Goal: Check status: Check status

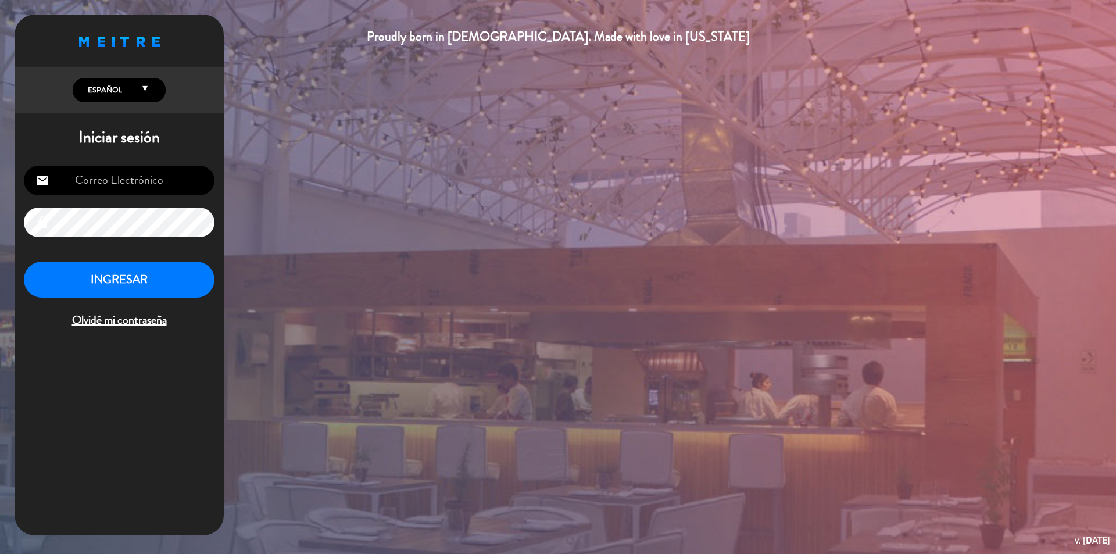
type input "[PERSON_NAME][EMAIL_ADDRESS][DOMAIN_NAME]"
click at [141, 279] on button "INGRESAR" at bounding box center [119, 280] width 191 height 37
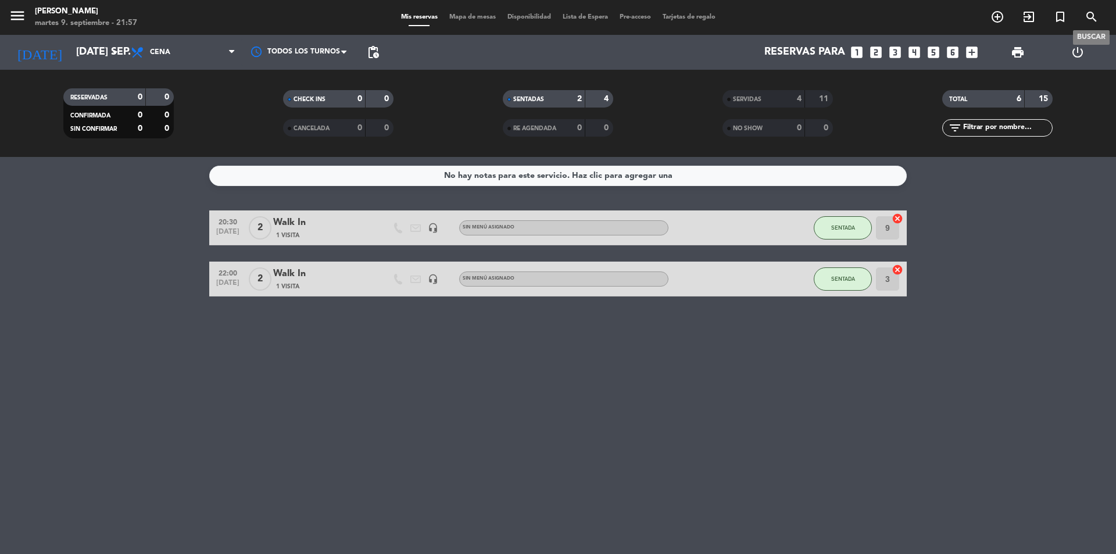
click at [1090, 13] on icon "search" at bounding box center [1091, 17] width 14 height 14
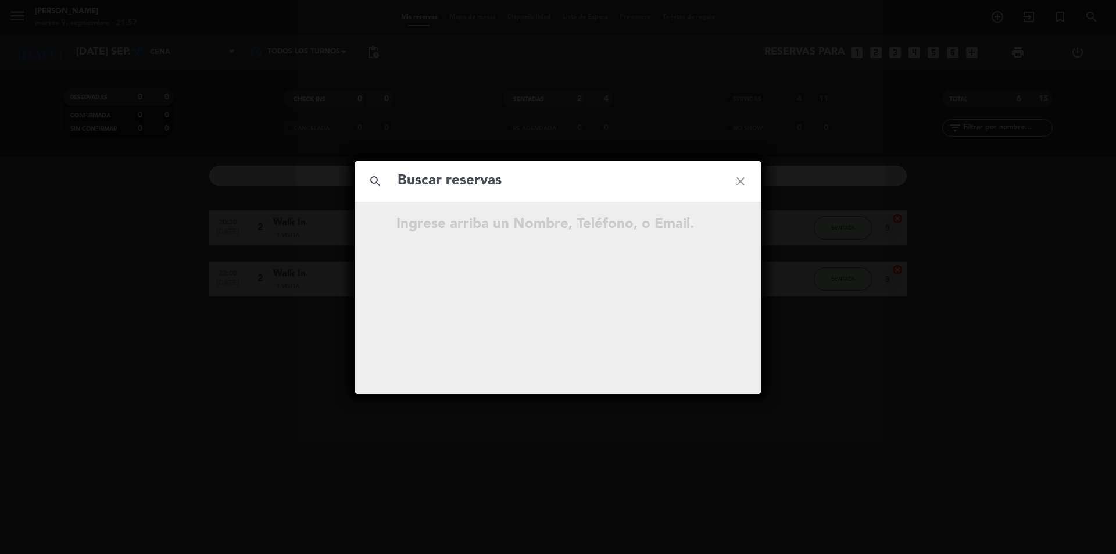
click at [488, 188] on input "text" at bounding box center [557, 181] width 323 height 24
drag, startPoint x: 492, startPoint y: 185, endPoint x: 365, endPoint y: 170, distance: 128.2
click at [365, 170] on div "search [PERSON_NAME] close" at bounding box center [558, 181] width 407 height 41
type input "adenaer"
click at [738, 178] on icon "close" at bounding box center [740, 181] width 42 height 42
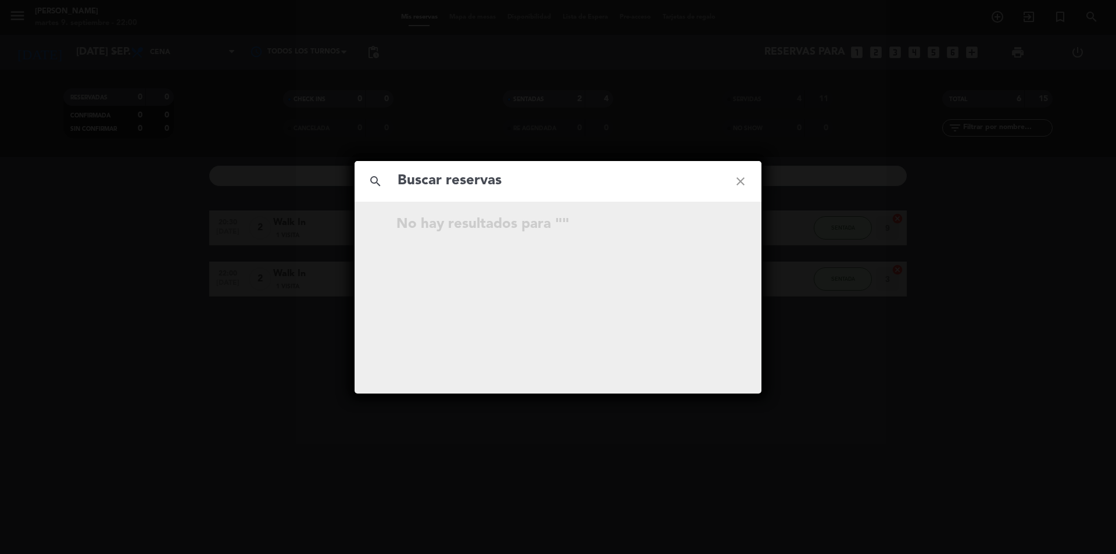
click at [742, 180] on icon "close" at bounding box center [740, 181] width 42 height 42
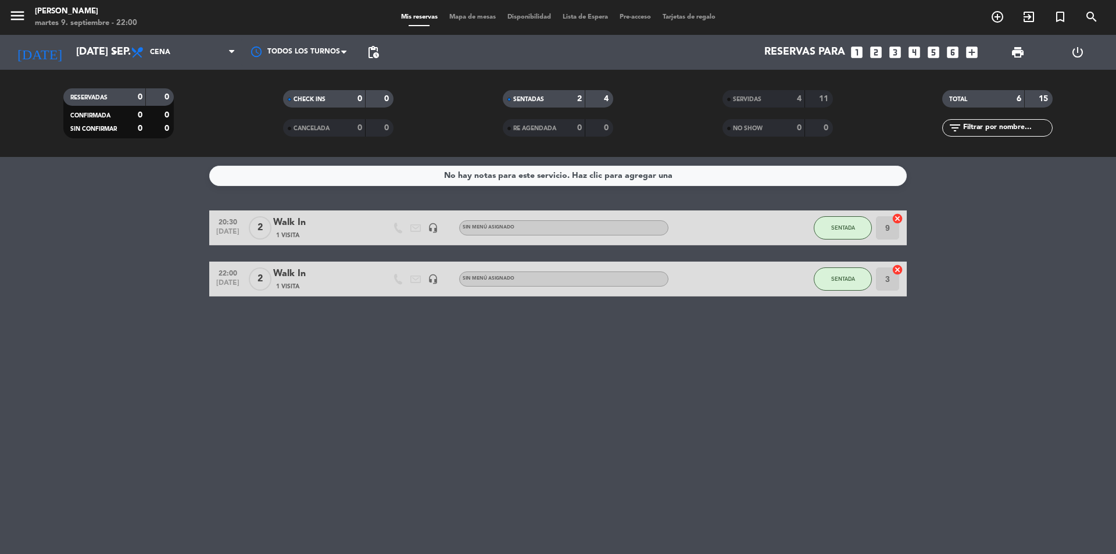
click at [754, 98] on span "SERVIDAS" at bounding box center [747, 99] width 28 height 6
